Goal: Information Seeking & Learning: Check status

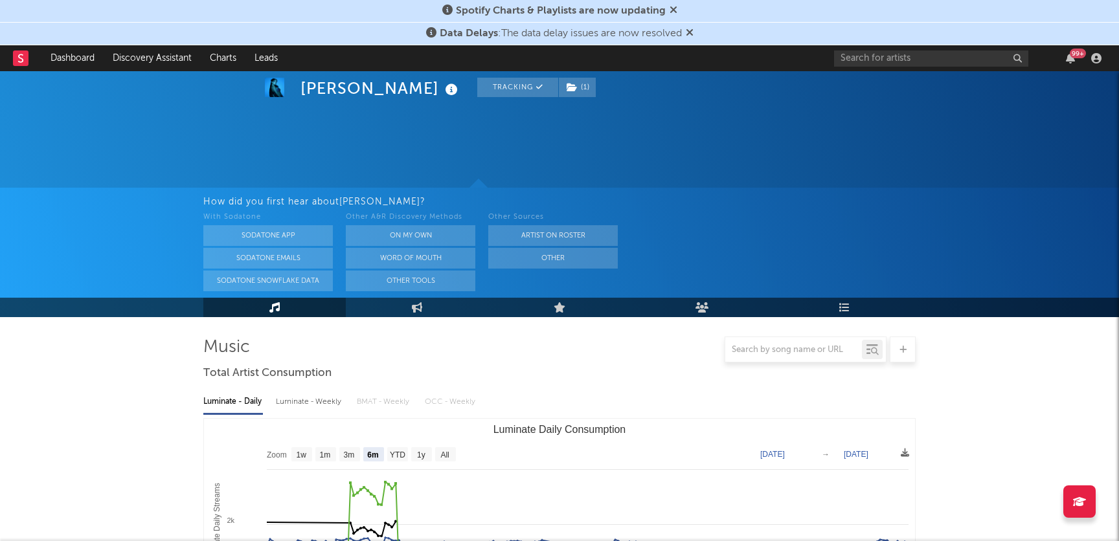
select select "6m"
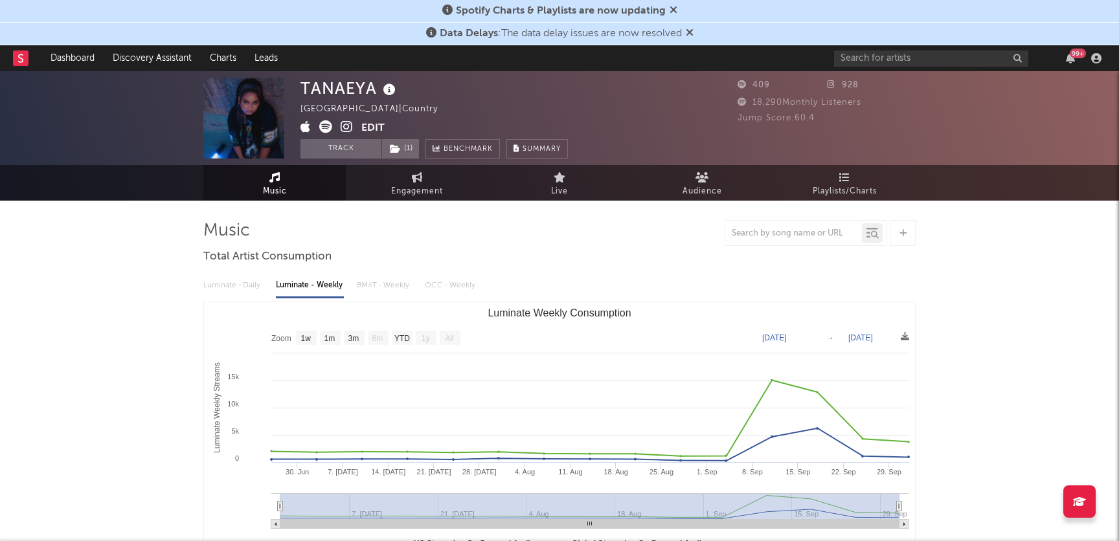
select select "1w"
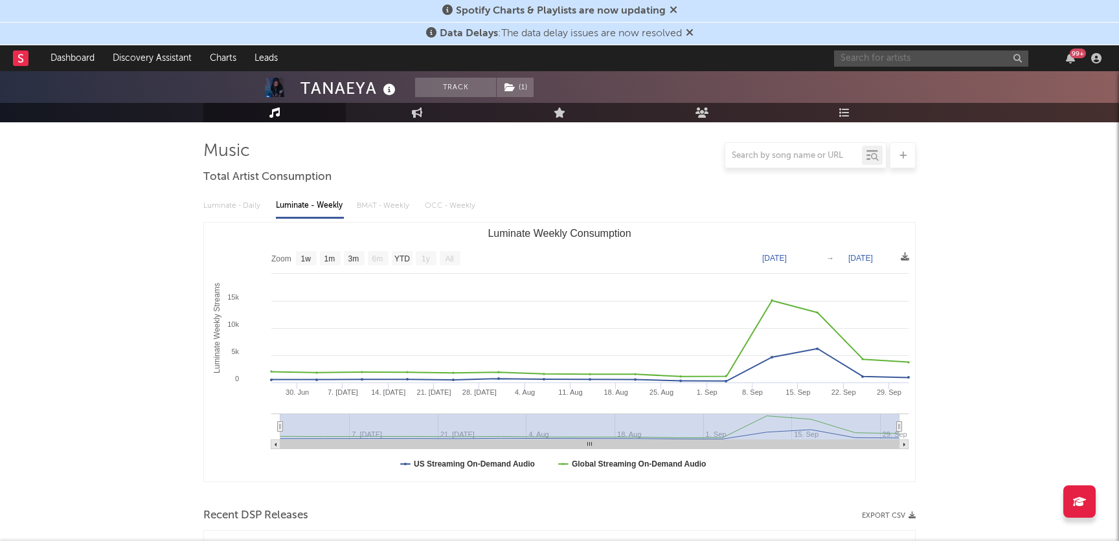
click at [902, 54] on input "text" at bounding box center [931, 58] width 194 height 16
click at [942, 62] on input "[PERSON_NAME]" at bounding box center [931, 58] width 194 height 16
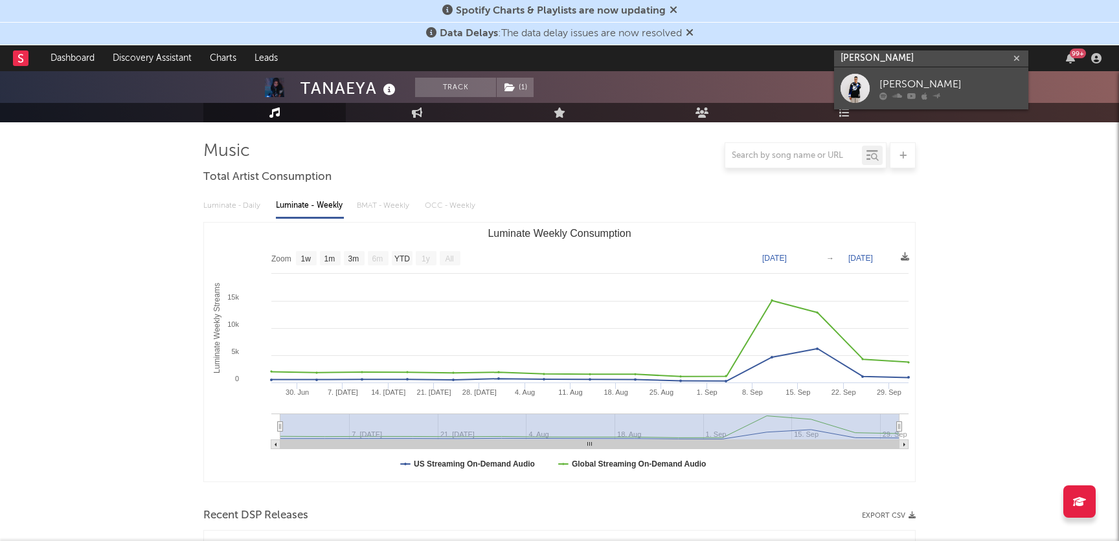
type input "[PERSON_NAME]"
click at [942, 75] on link "[PERSON_NAME]" at bounding box center [931, 88] width 194 height 42
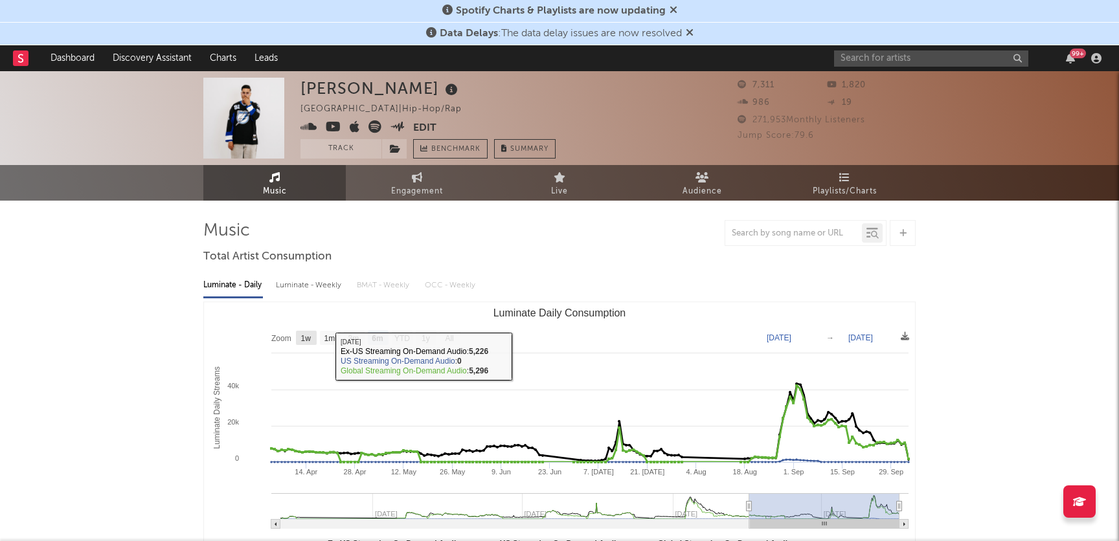
click at [304, 334] on text "1w" at bounding box center [306, 338] width 10 height 9
select select "1w"
type input "[DATE]"
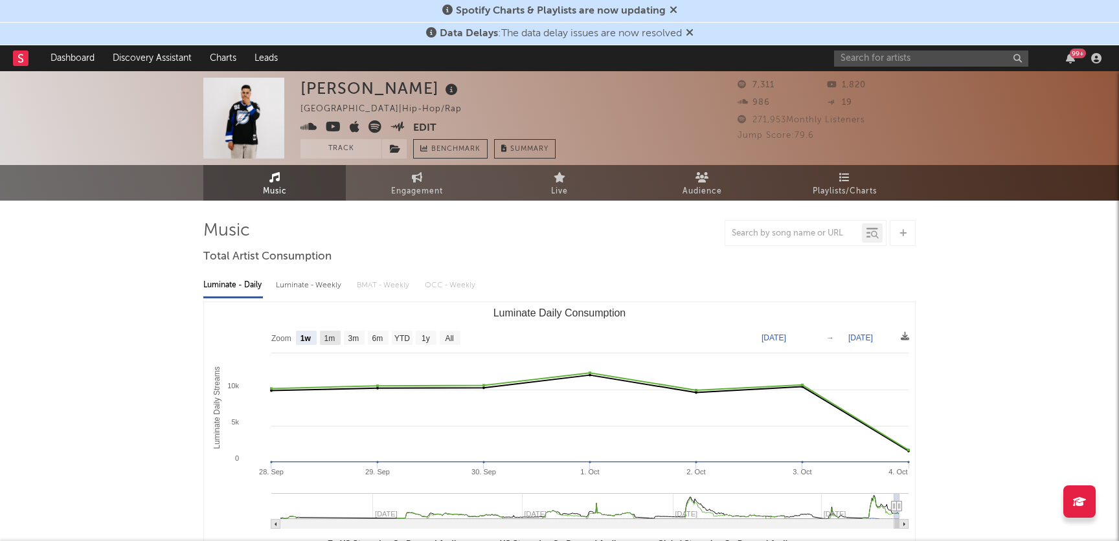
click at [332, 340] on text "1m" at bounding box center [329, 338] width 11 height 9
select select "1m"
type input "[DATE]"
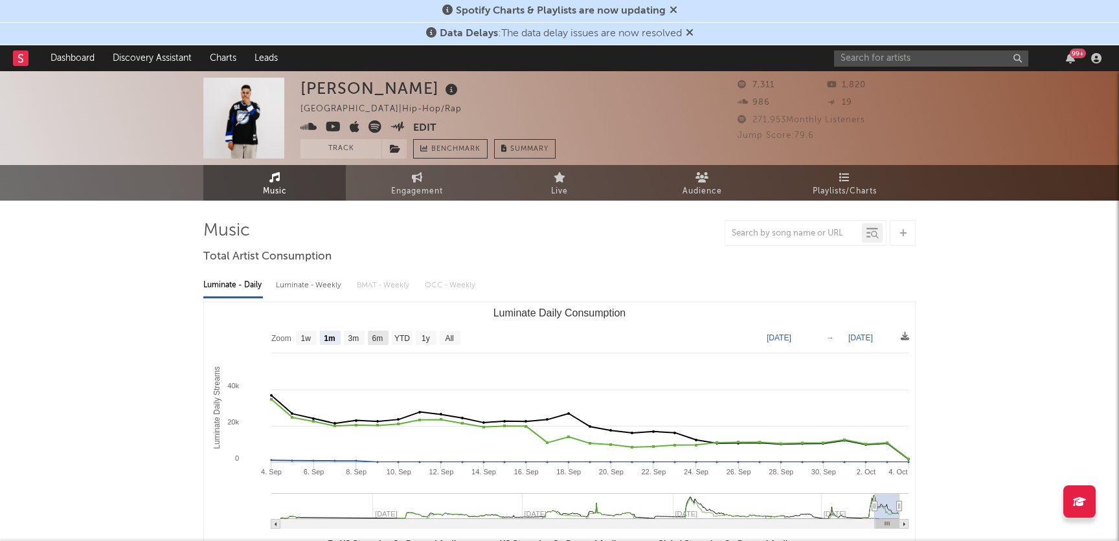
click at [366, 341] on rect "Luminate Daily Consumption" at bounding box center [559, 431] width 711 height 259
click at [350, 341] on text "3m" at bounding box center [353, 338] width 11 height 9
select select "3m"
type input "[DATE]"
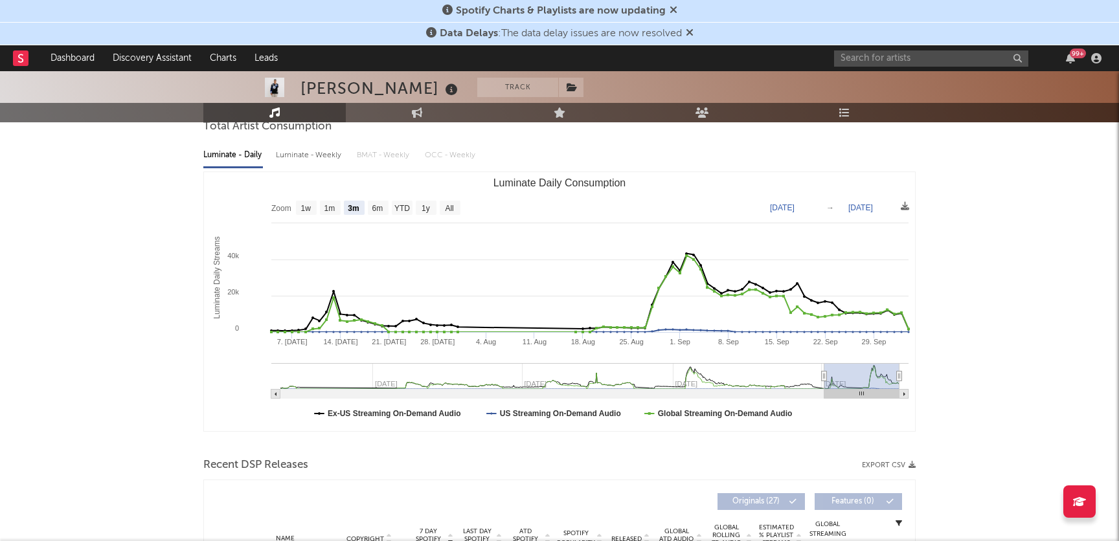
scroll to position [27, 0]
